Goal: Information Seeking & Learning: Find specific fact

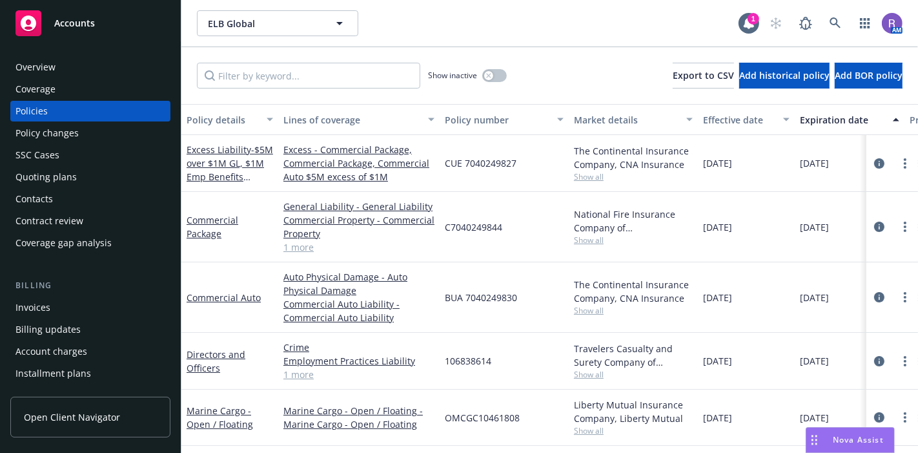
click at [92, 68] on div "Overview" at bounding box center [90, 67] width 150 height 21
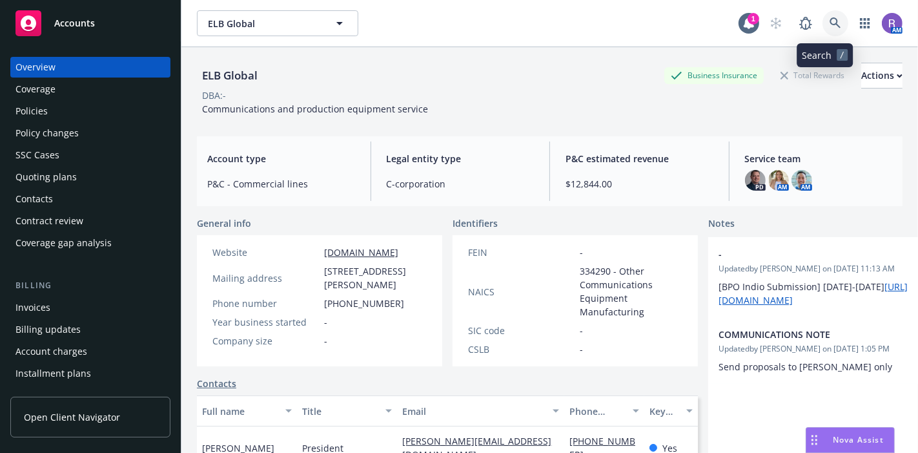
click at [830, 25] on icon at bounding box center [835, 22] width 11 height 11
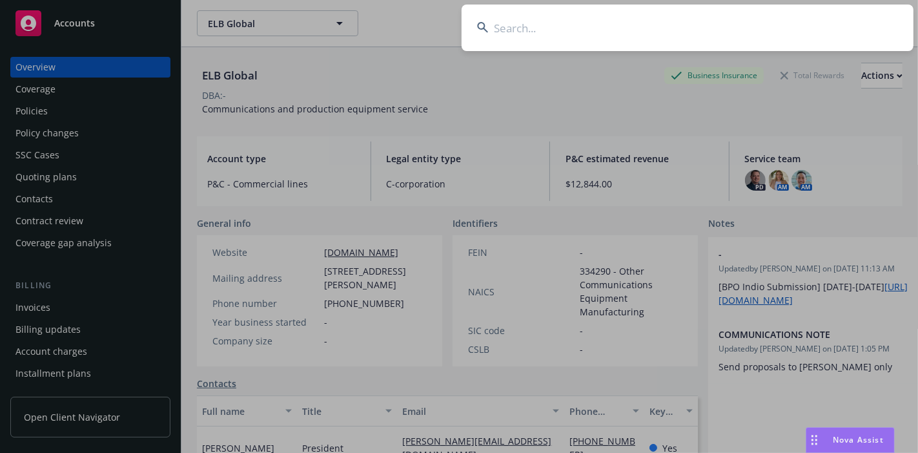
click at [782, 23] on input at bounding box center [688, 28] width 452 height 46
click at [617, 24] on input at bounding box center [688, 28] width 452 height 46
click at [551, 26] on input at bounding box center [688, 28] width 452 height 46
click at [523, 43] on input at bounding box center [688, 28] width 452 height 46
type input "s"
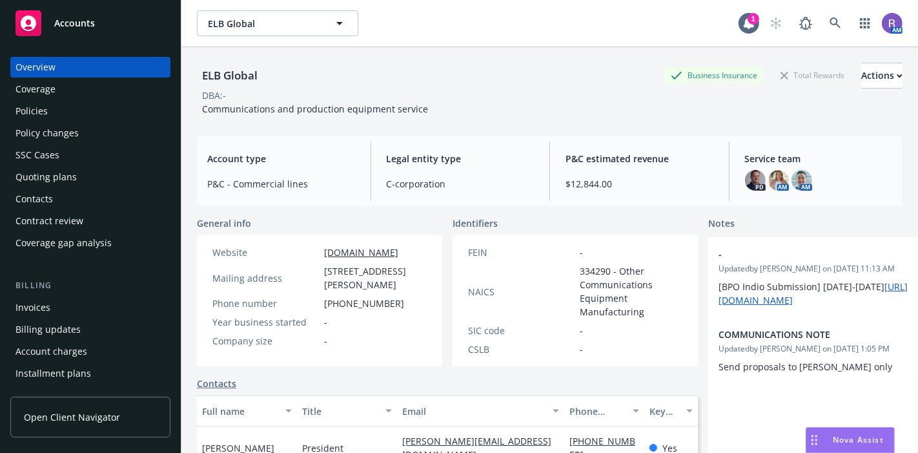
click at [813, 443] on icon "Drag to move" at bounding box center [815, 440] width 6 height 10
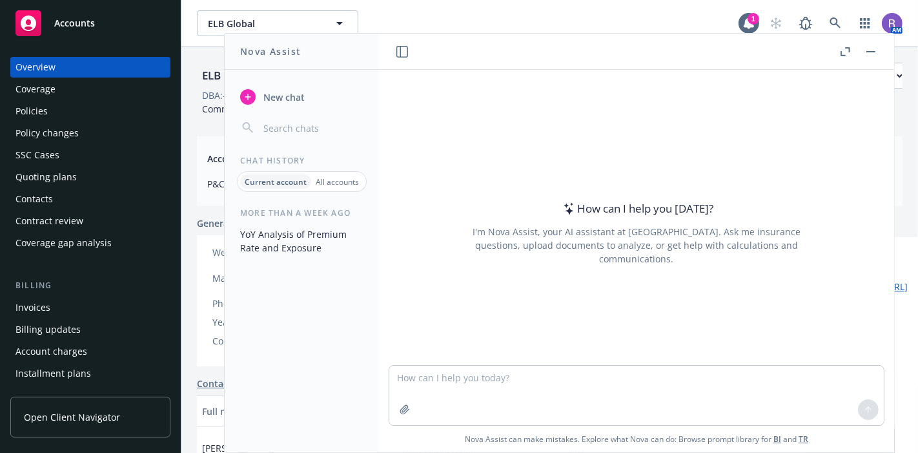
click at [484, 23] on div "ELB Global ELB Global" at bounding box center [468, 23] width 542 height 26
click at [462, 9] on div "ELB Global ELB Global 1 AM" at bounding box center [549, 23] width 737 height 46
click at [870, 54] on button "button" at bounding box center [870, 51] width 15 height 15
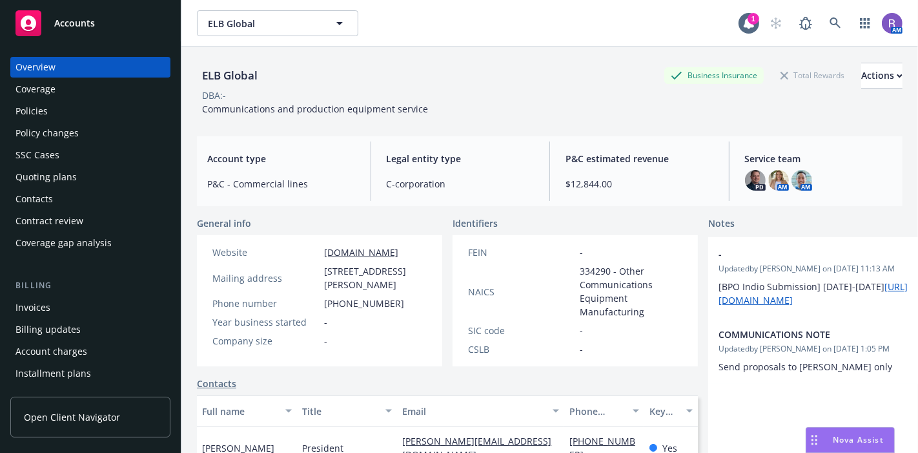
click at [401, 189] on span "C-corporation" at bounding box center [461, 184] width 148 height 14
click at [428, 188] on span "C-corporation" at bounding box center [461, 184] width 148 height 14
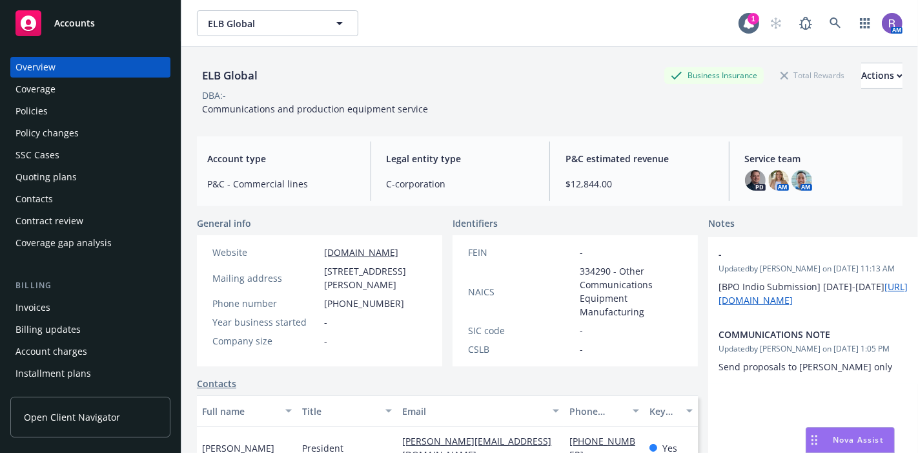
click at [482, 101] on div "DBA: -" at bounding box center [550, 95] width 706 height 14
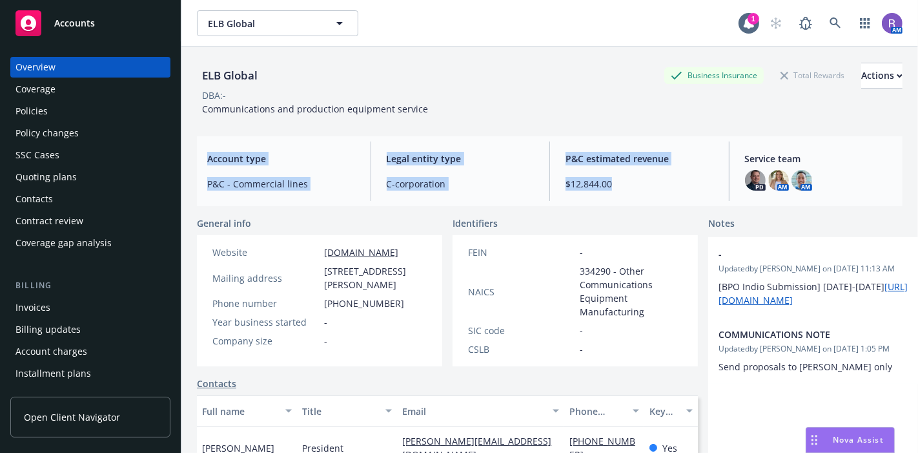
drag, startPoint x: 209, startPoint y: 157, endPoint x: 633, endPoint y: 187, distance: 424.7
click at [633, 187] on div "Account type P&C - Commercial lines Legal entity type C-corporation P&C estimat…" at bounding box center [550, 171] width 706 height 70
click at [633, 187] on span "$12,844.00" at bounding box center [640, 184] width 148 height 14
drag, startPoint x: 205, startPoint y: 159, endPoint x: 647, endPoint y: 192, distance: 442.9
click at [647, 192] on div "Account type P&C - Commercial lines Legal entity type C-corporation P&C estimat…" at bounding box center [550, 171] width 706 height 70
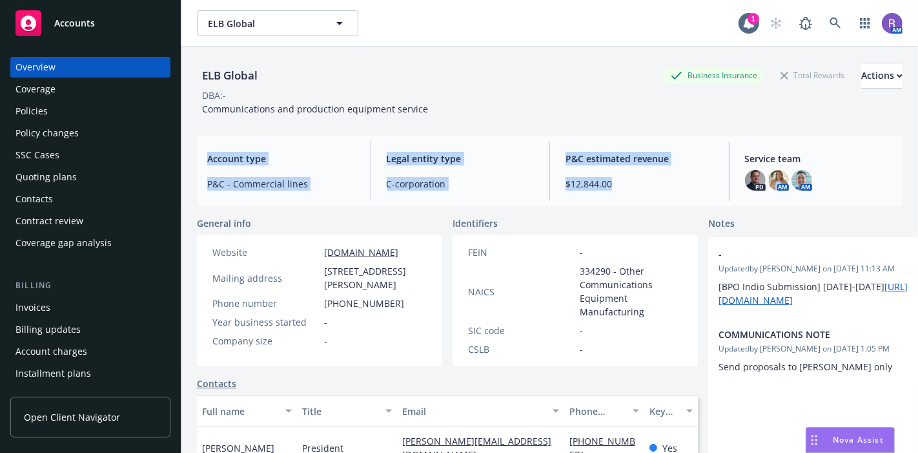
click at [647, 192] on div "P&C estimated revenue $12,844.00" at bounding box center [639, 170] width 169 height 59
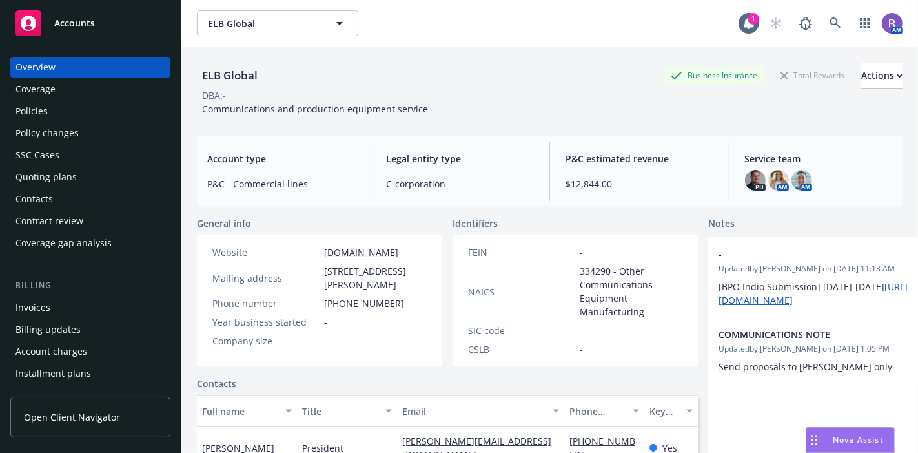
click at [572, 157] on span "P&C estimated revenue" at bounding box center [640, 159] width 148 height 14
click at [635, 192] on div "P&C estimated revenue $12,844.00" at bounding box center [639, 170] width 169 height 59
